Goal: Task Accomplishment & Management: Complete application form

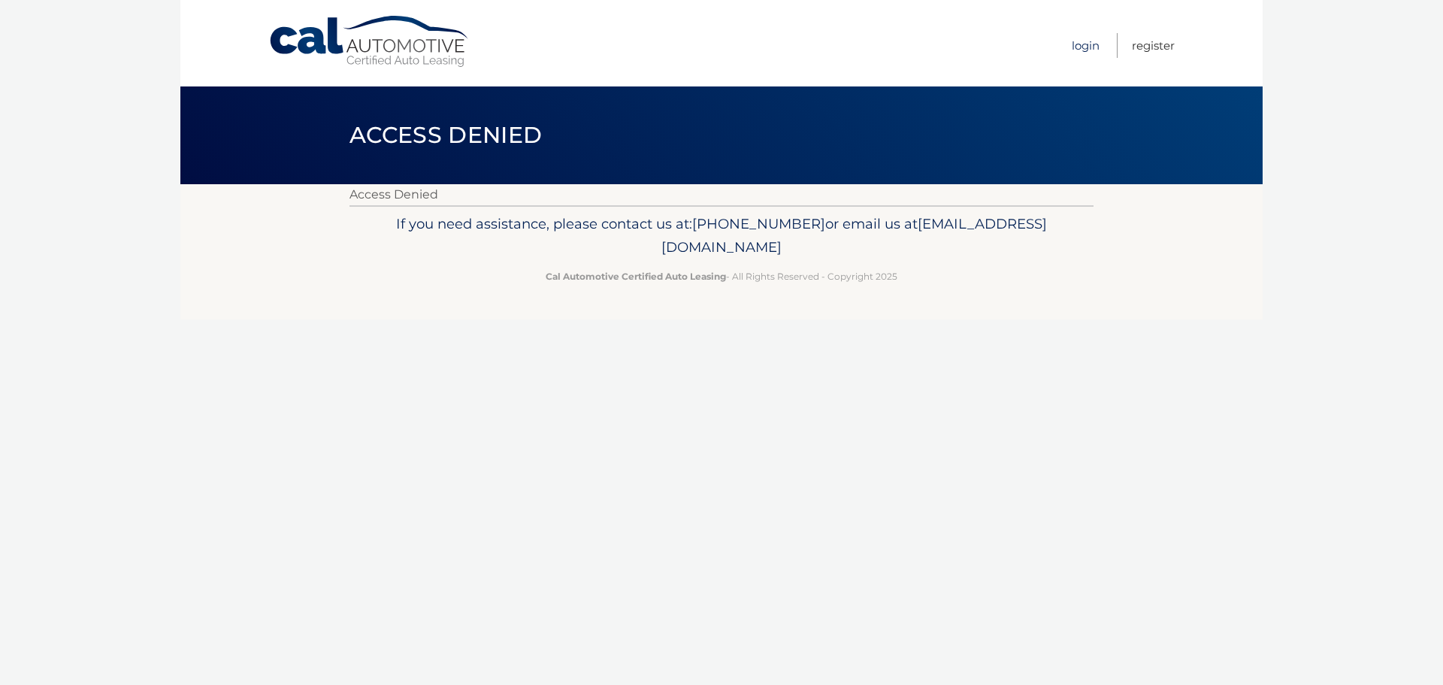
click at [1080, 45] on link "Login" at bounding box center [1086, 45] width 28 height 25
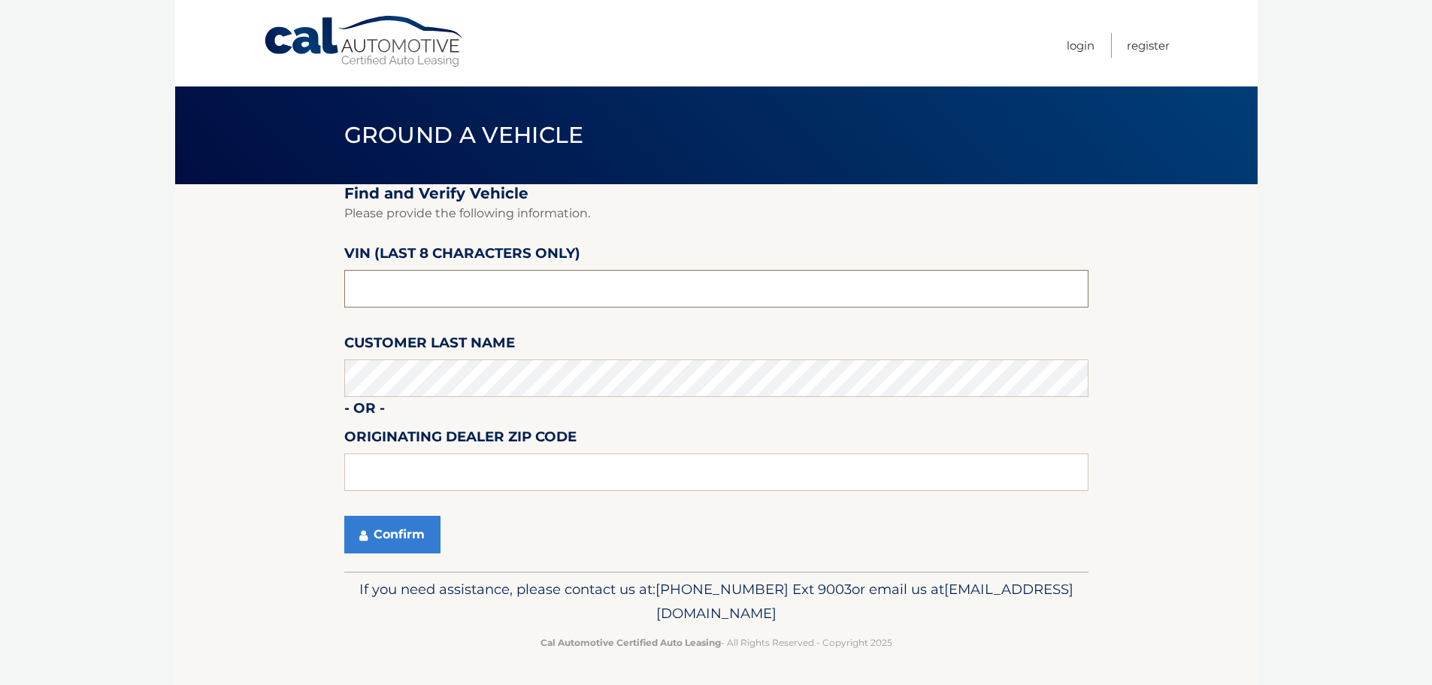
click at [416, 282] on input "text" at bounding box center [716, 289] width 744 height 38
type input "NS174913"
click at [434, 539] on button "Confirm" at bounding box center [392, 535] width 96 height 38
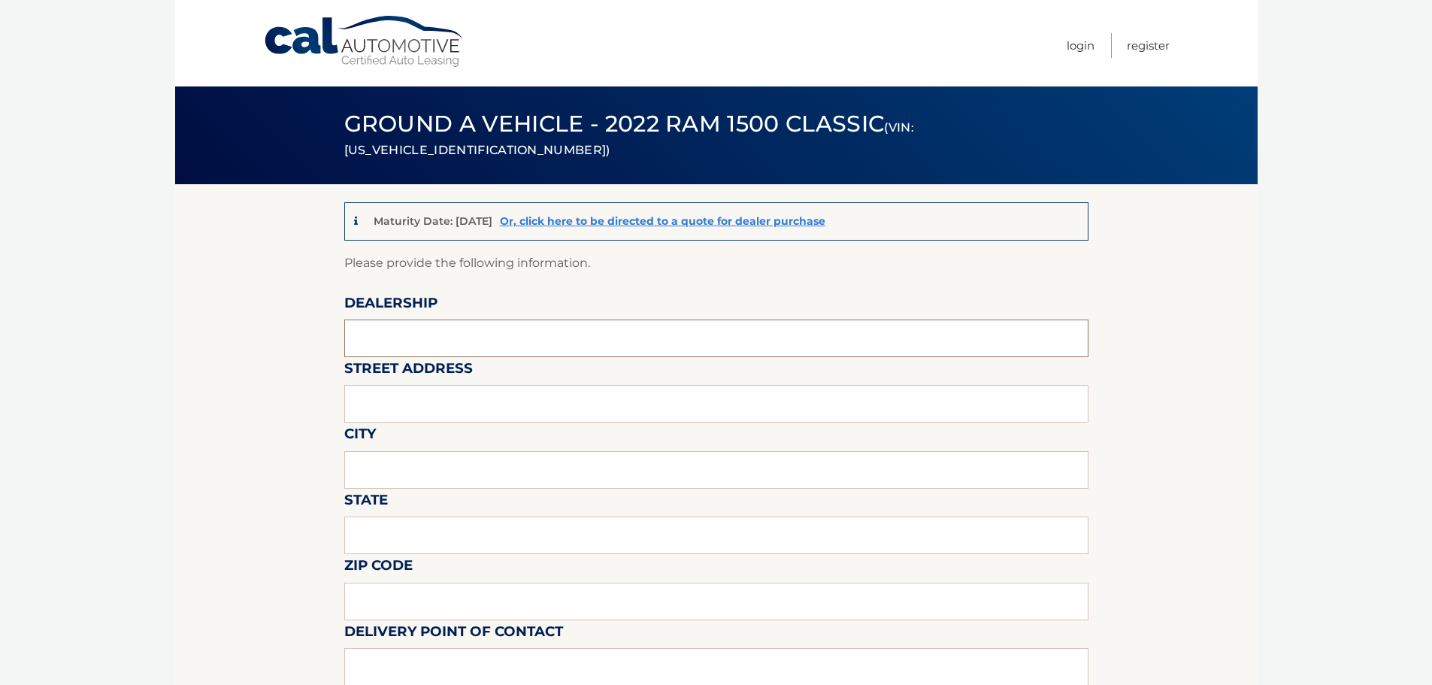
click at [419, 336] on input "text" at bounding box center [716, 338] width 744 height 38
type input "JIM SHORKEY CDJR NORTH HUNTINGDON"
type input "13230 US ROUTE 30"
type input "NORTH HUNTINGDON"
type input "PA"
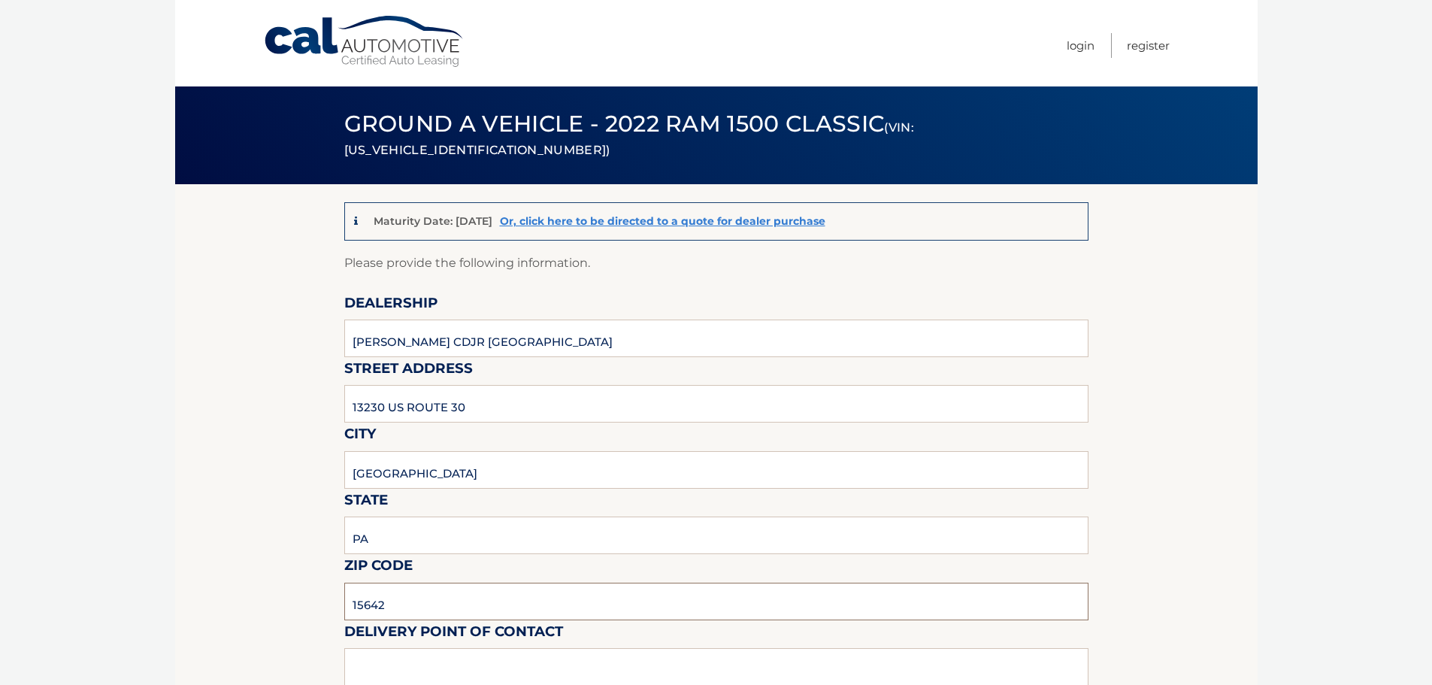
type input "15642"
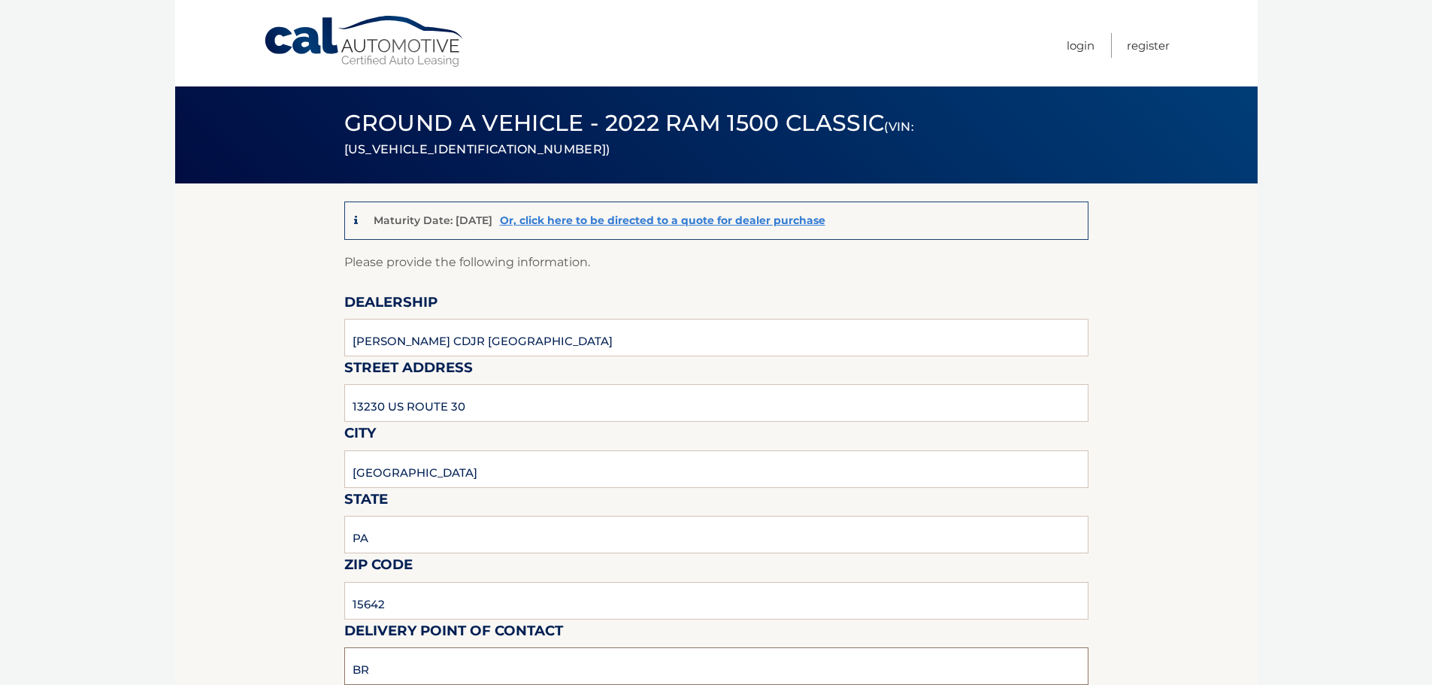
type input "B"
type input "AUGUSTUS MARINO"
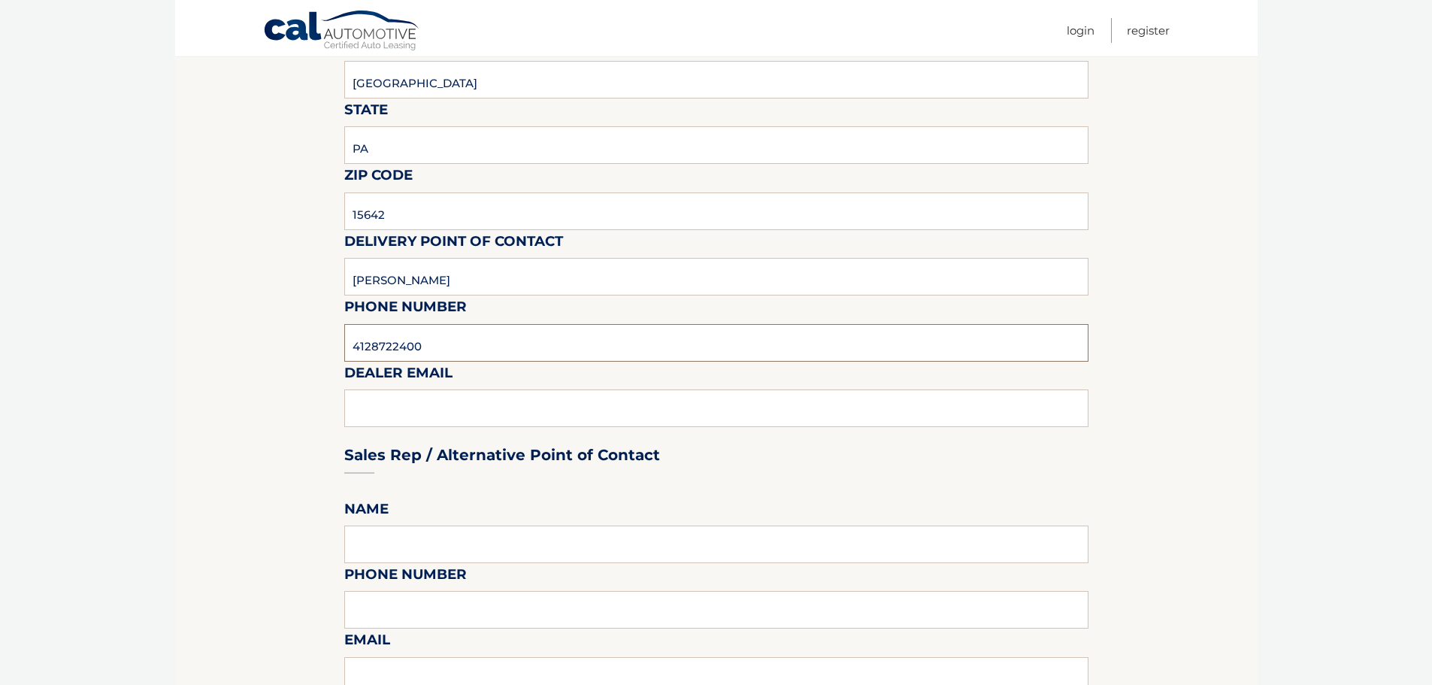
type input "4128722400"
type input "BRYANMARKOVICH@JIMSHORKEY.COM"
type input "DIANA KRATOCHVIL"
type input "4128722400"
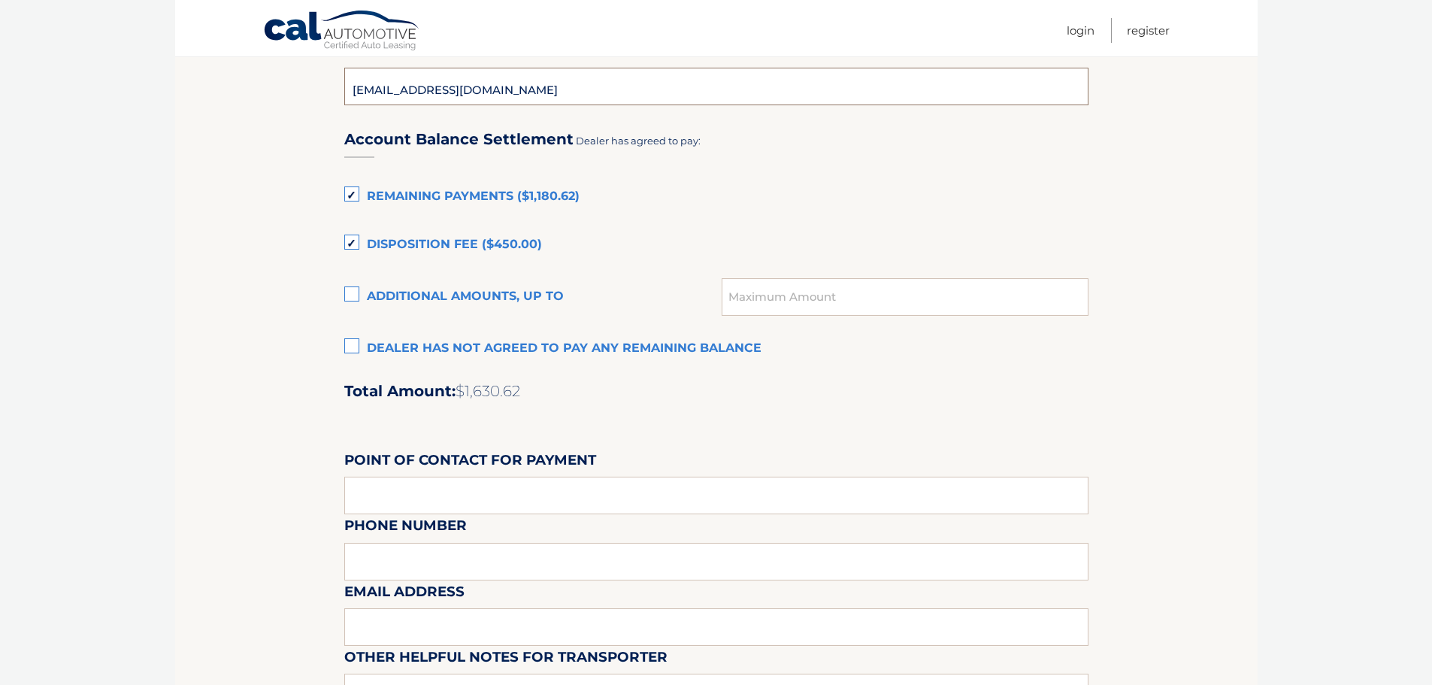
scroll to position [885, 0]
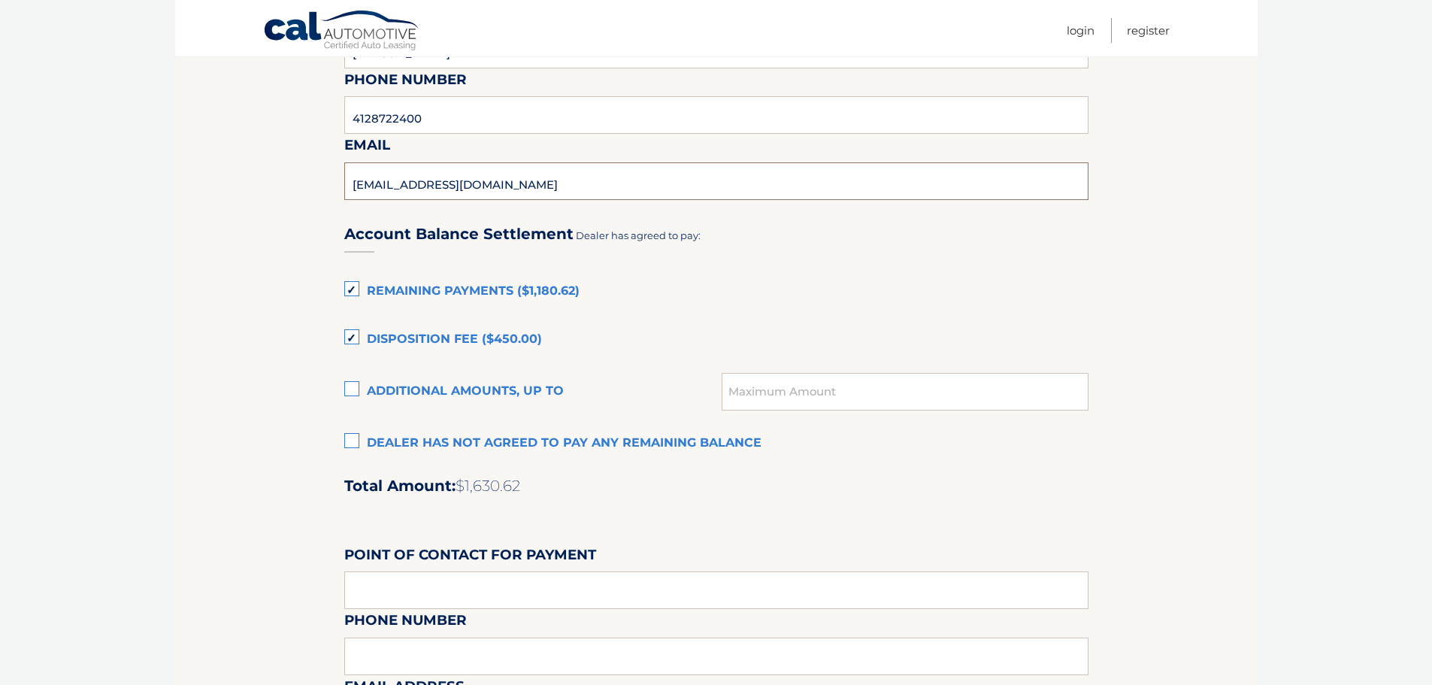
type input "DIANAKRATOCHVIL@JIMSHORKEY.COM"
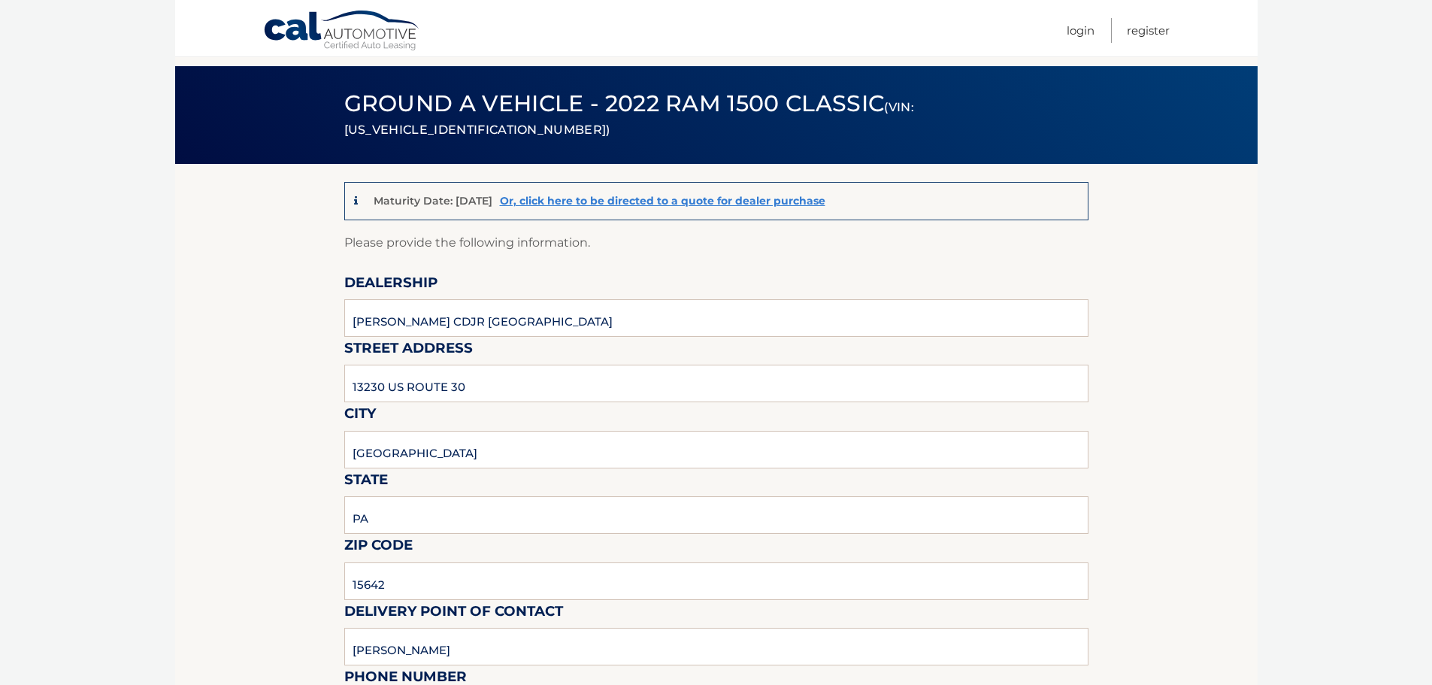
scroll to position [0, 0]
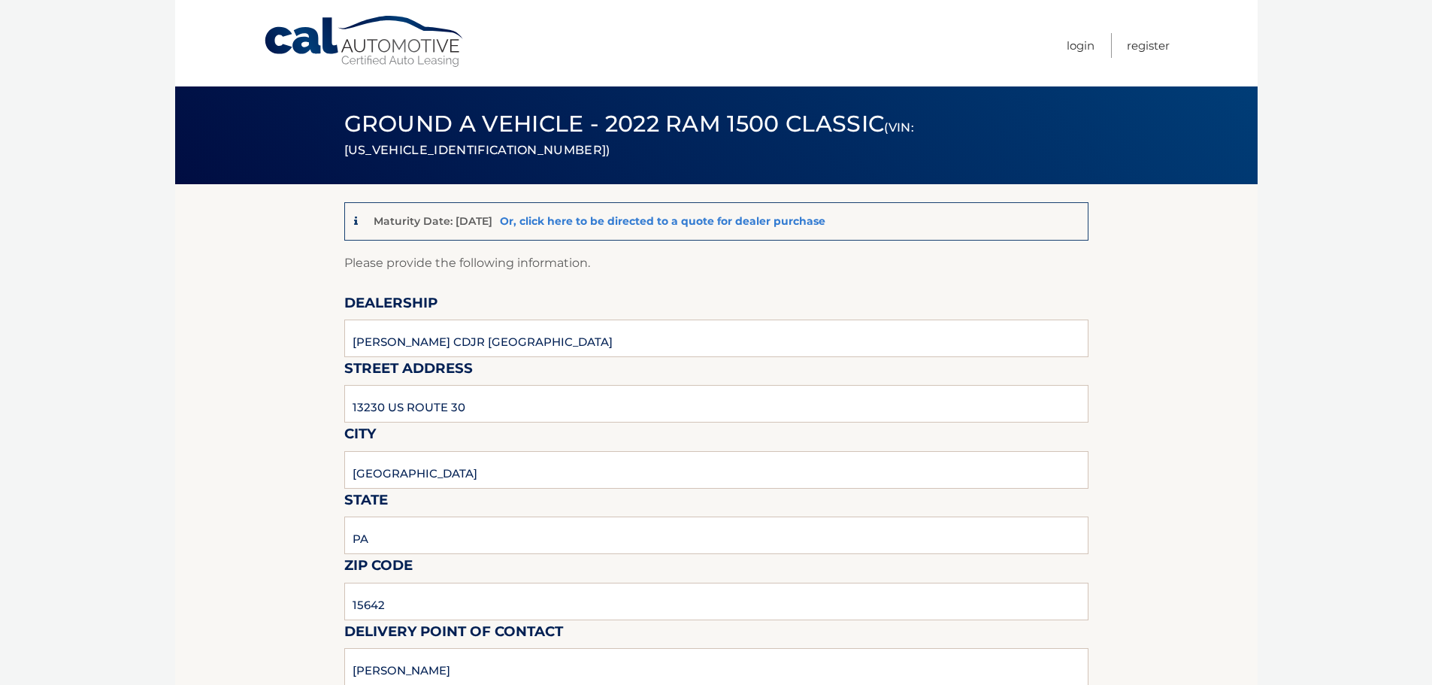
click at [582, 217] on link "Or, click here to be directed to a quote for dealer purchase" at bounding box center [662, 221] width 325 height 14
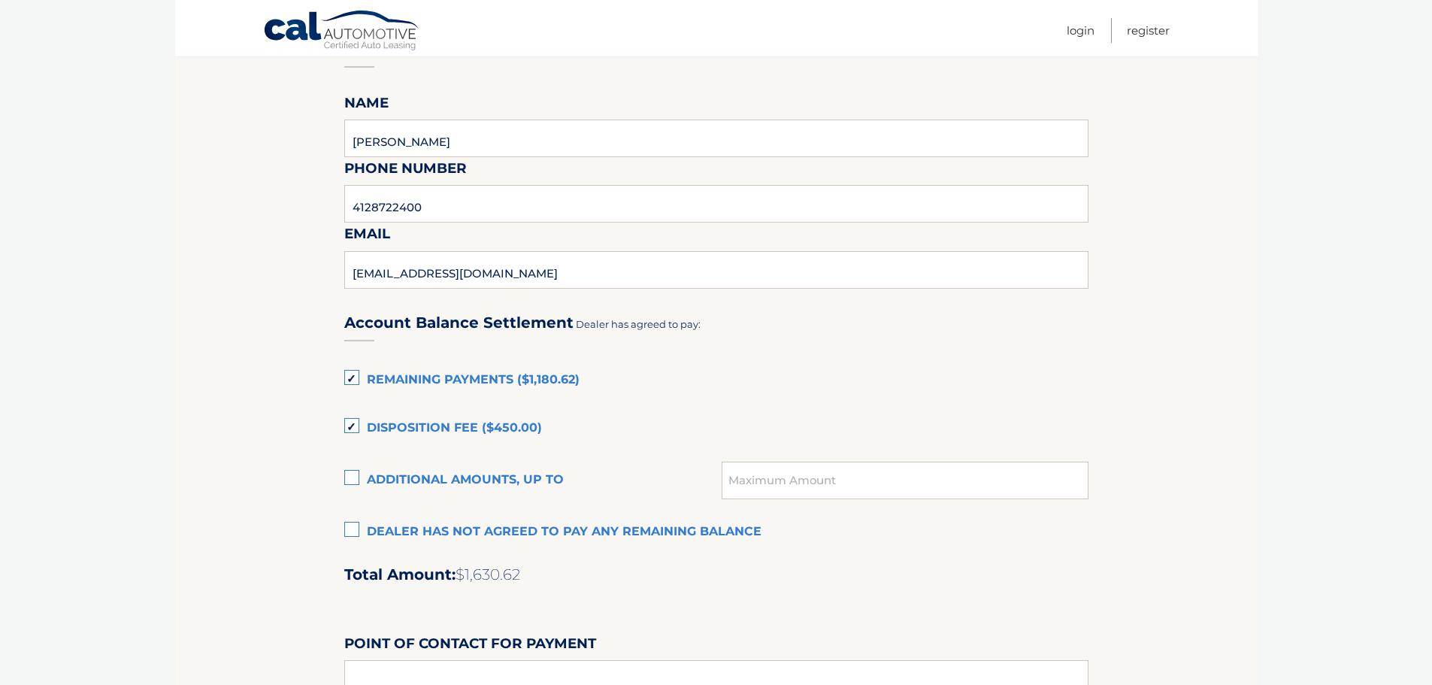
scroll to position [885, 0]
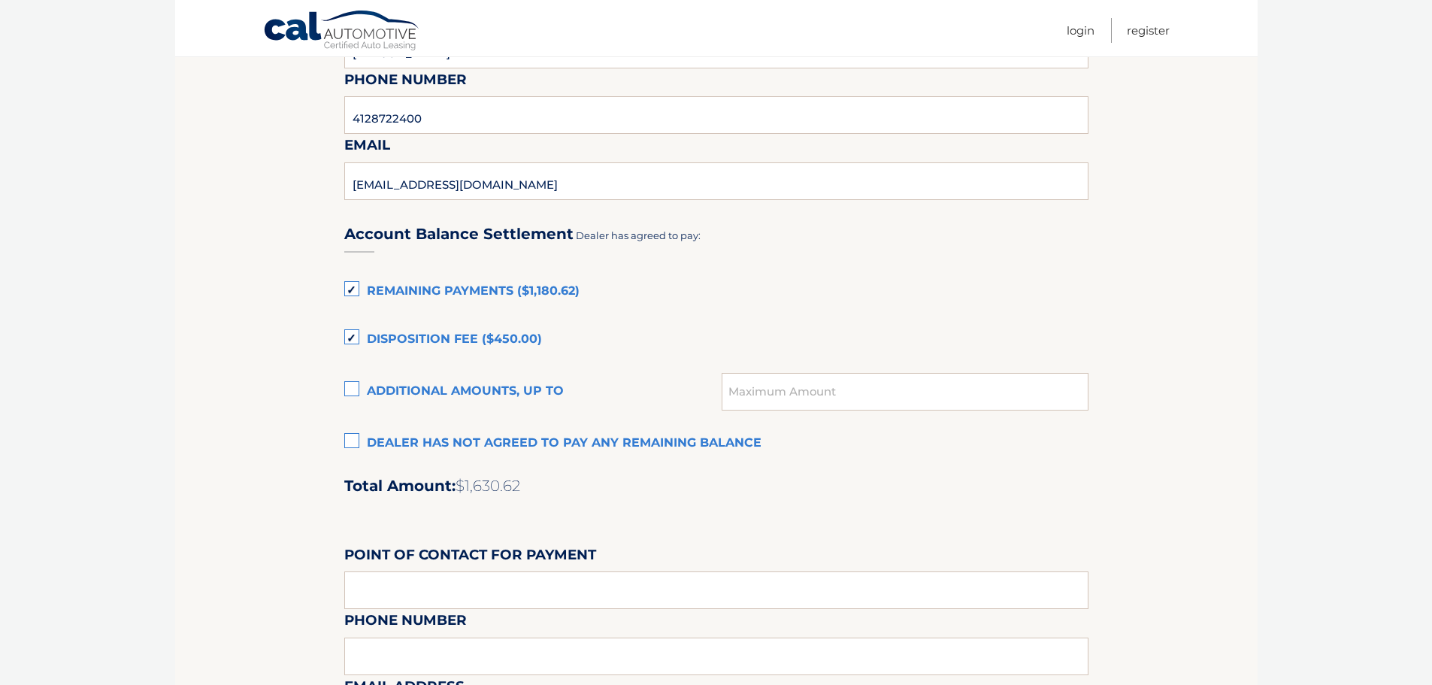
click at [350, 389] on label "Additional amounts, up to" at bounding box center [533, 392] width 378 height 30
click at [0, 0] on input "Additional amounts, up to" at bounding box center [0, 0] width 0 height 0
click at [806, 396] on input "text" at bounding box center [904, 392] width 366 height 38
click at [776, 378] on input "1215" at bounding box center [904, 392] width 366 height 38
type input "1215.00"
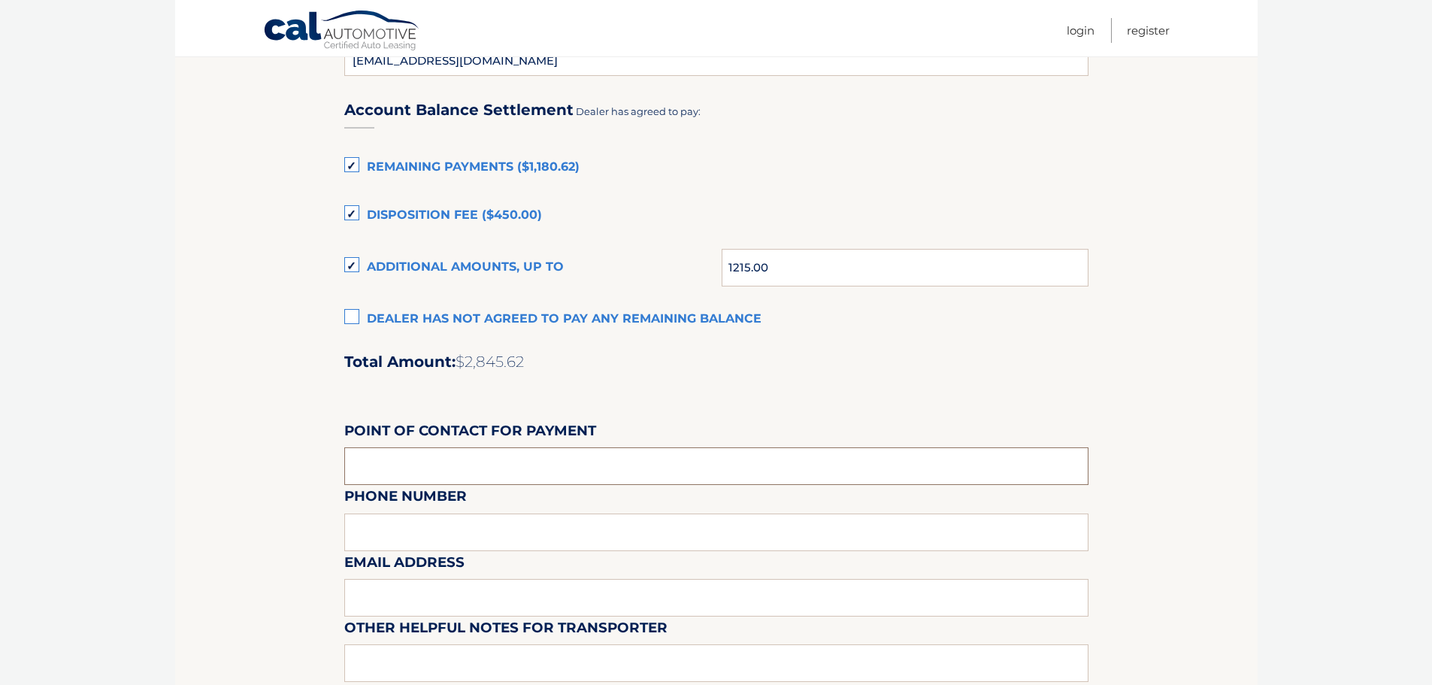
scroll to position [1035, 0]
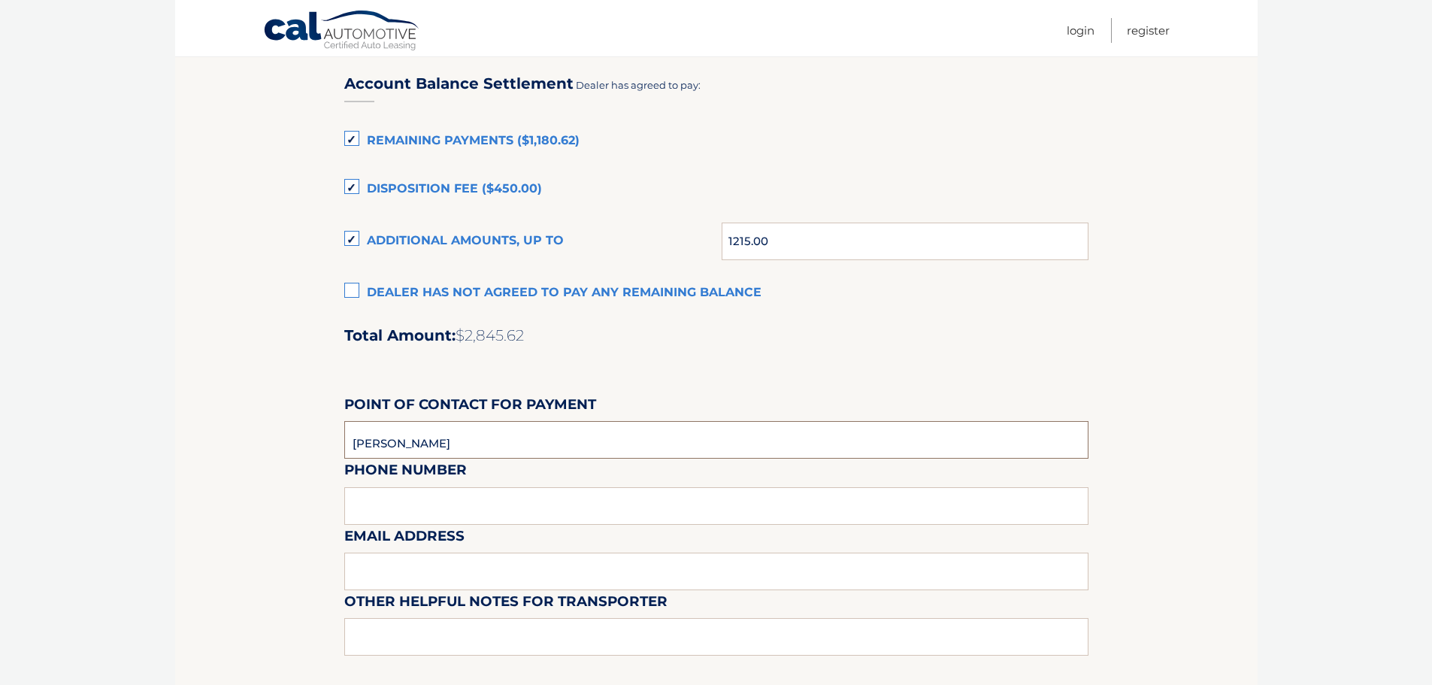
type input "DIANA KRATOCHVIL"
type input "4128722400 EXT 1415"
paste input "DianaKratochvil@jimshorkey.com"
type input "DianaKratochvil@jimshorkey.com"
click at [443, 635] on input "text" at bounding box center [716, 637] width 744 height 38
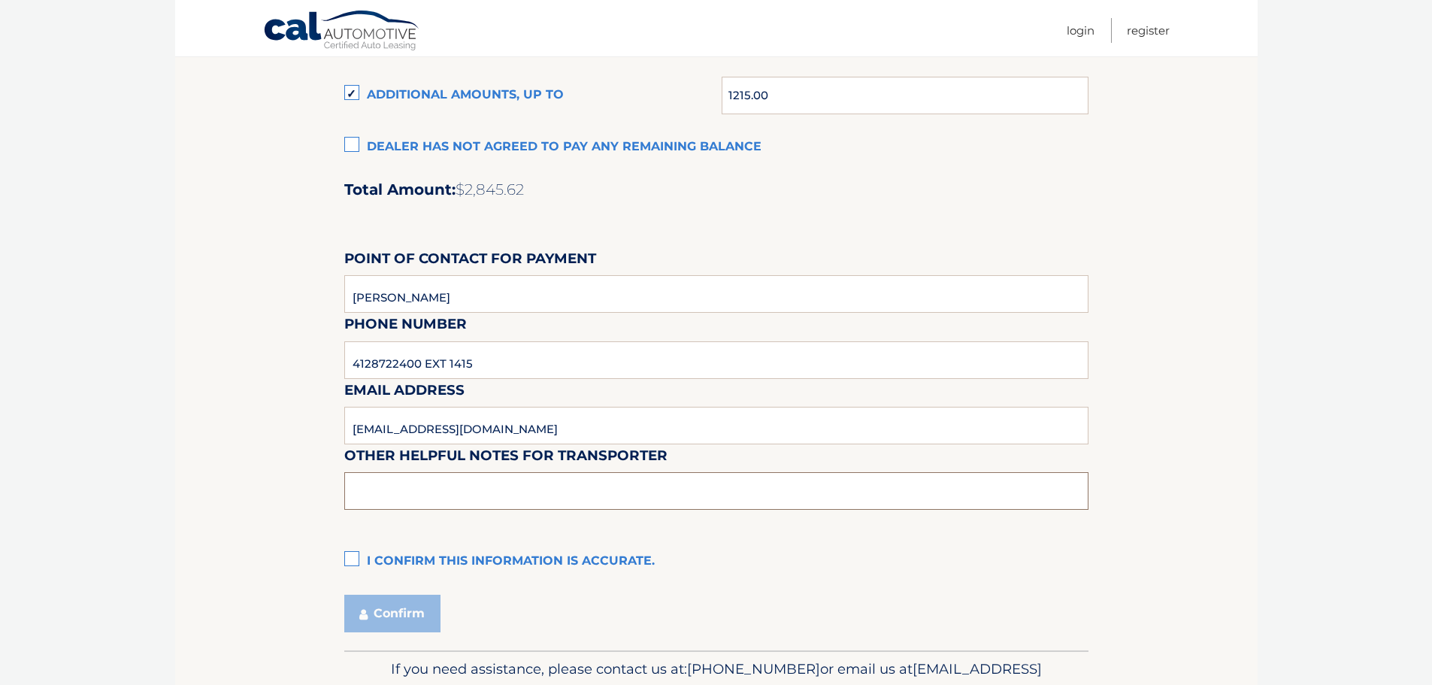
scroll to position [1260, 0]
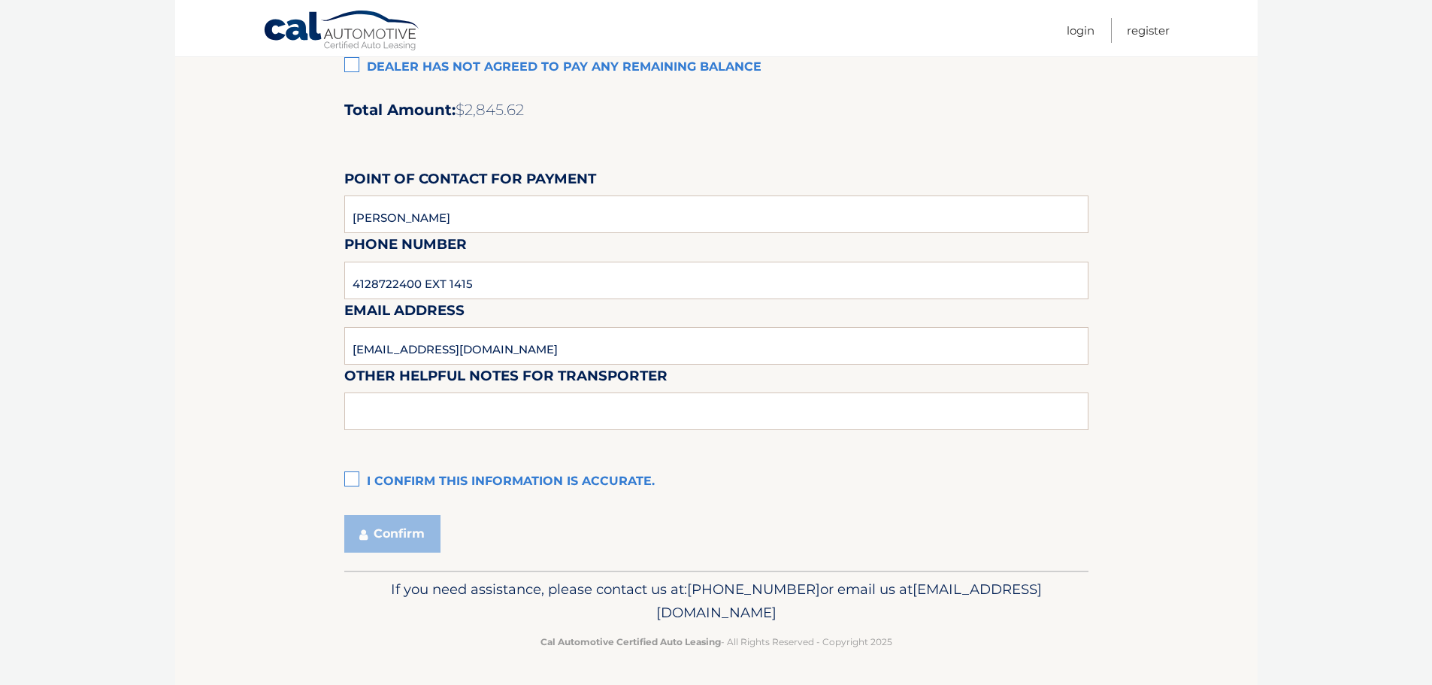
click at [349, 479] on label "I confirm this information is accurate." at bounding box center [716, 482] width 744 height 30
click at [0, 0] on input "I confirm this information is accurate." at bounding box center [0, 0] width 0 height 0
click at [377, 527] on button "Confirm" at bounding box center [392, 534] width 96 height 38
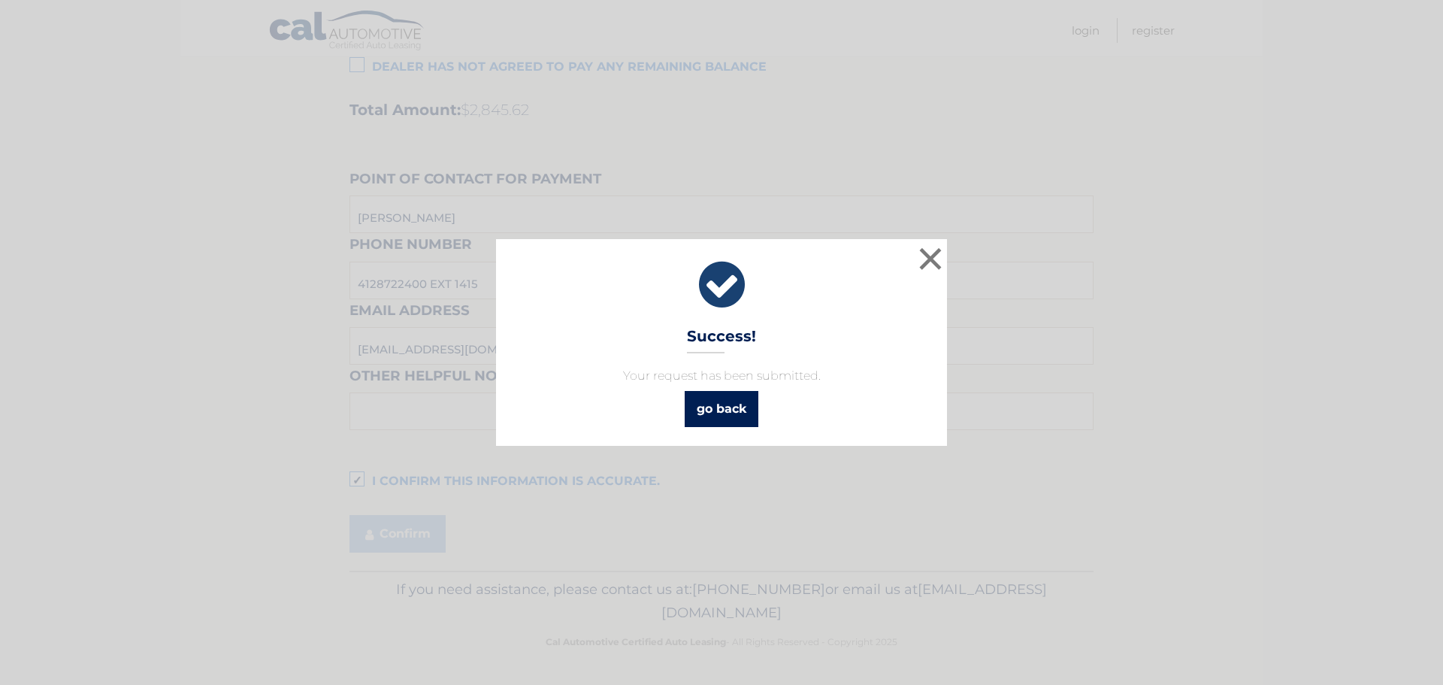
click at [698, 417] on link "go back" at bounding box center [722, 409] width 74 height 36
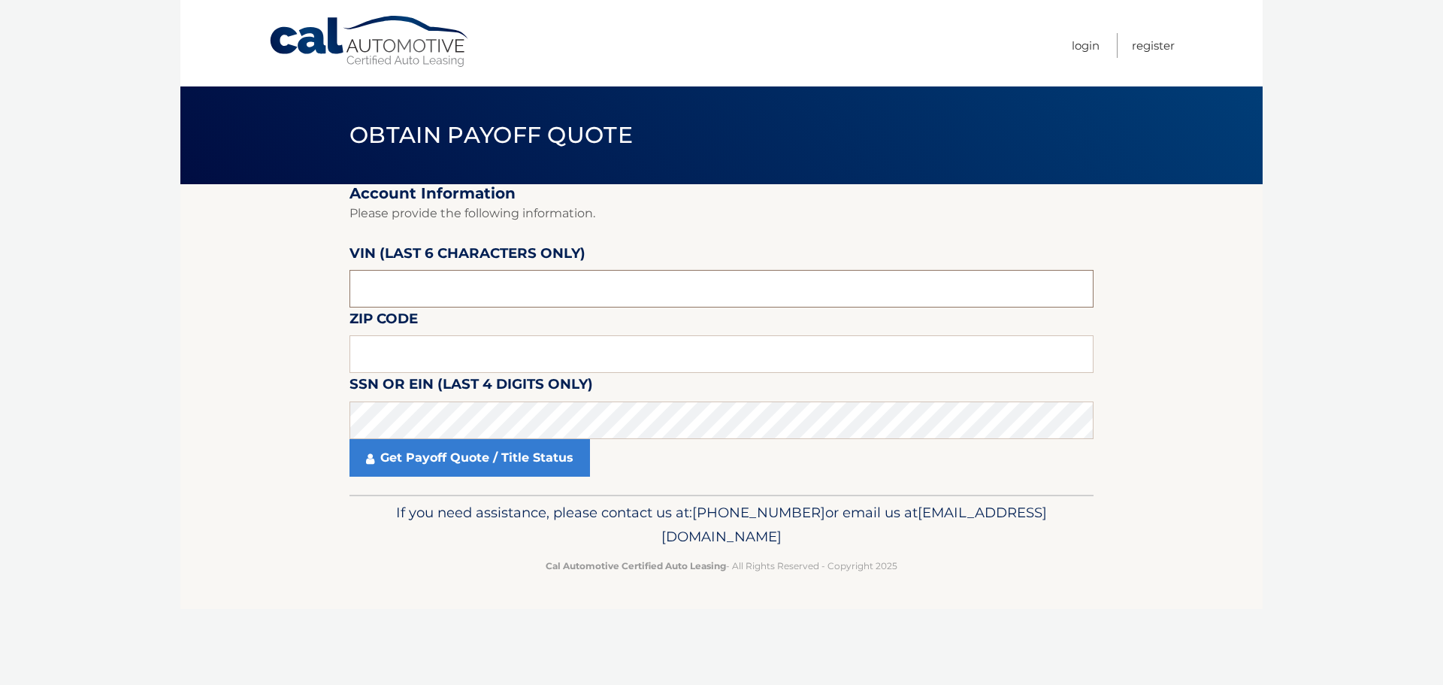
click at [398, 284] on input "text" at bounding box center [721, 289] width 744 height 38
click at [409, 297] on input "text" at bounding box center [721, 289] width 744 height 38
type input "174913"
type input "15134"
